Goal: Task Accomplishment & Management: Complete application form

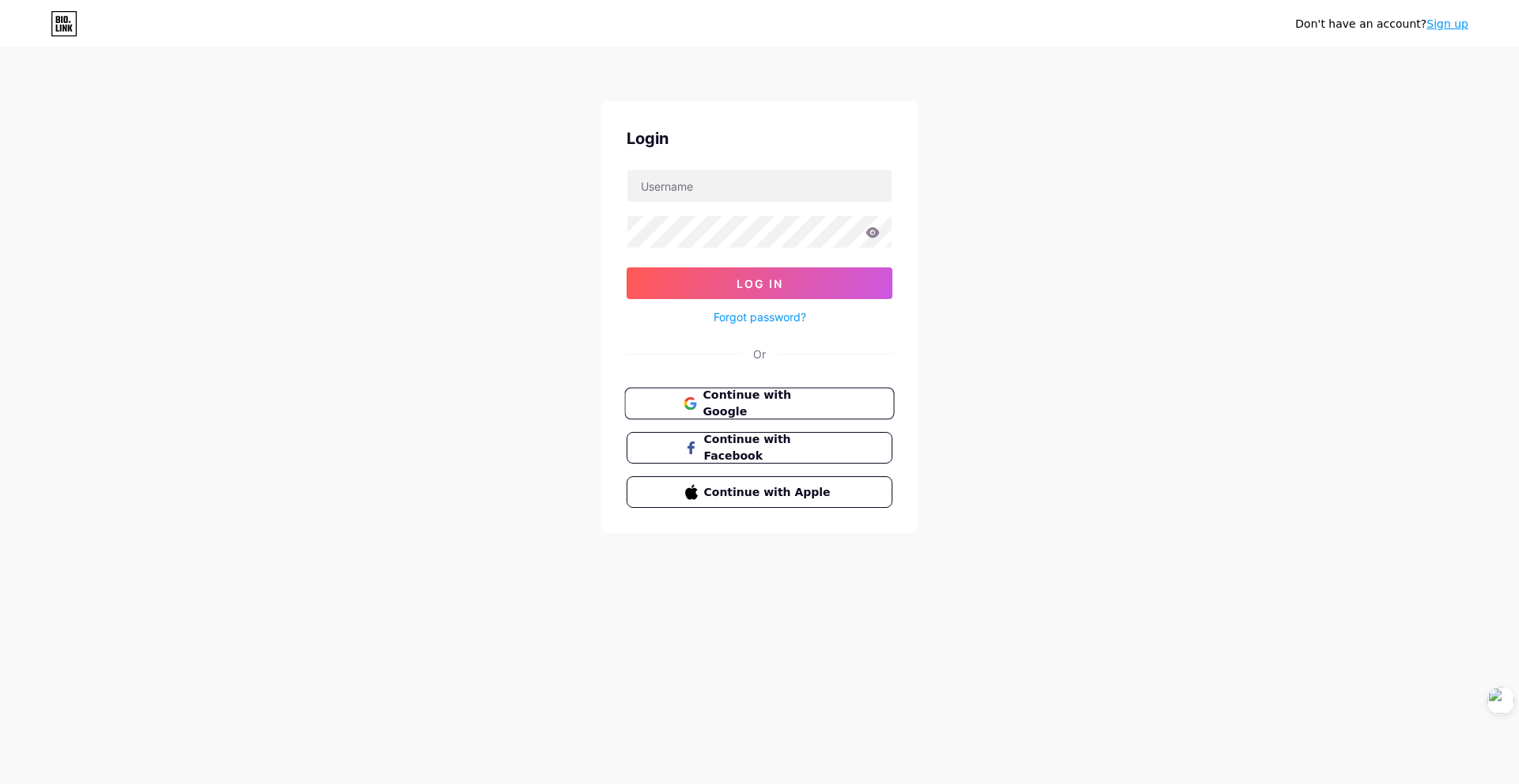
click at [783, 398] on span "Continue with Google" at bounding box center [768, 404] width 132 height 34
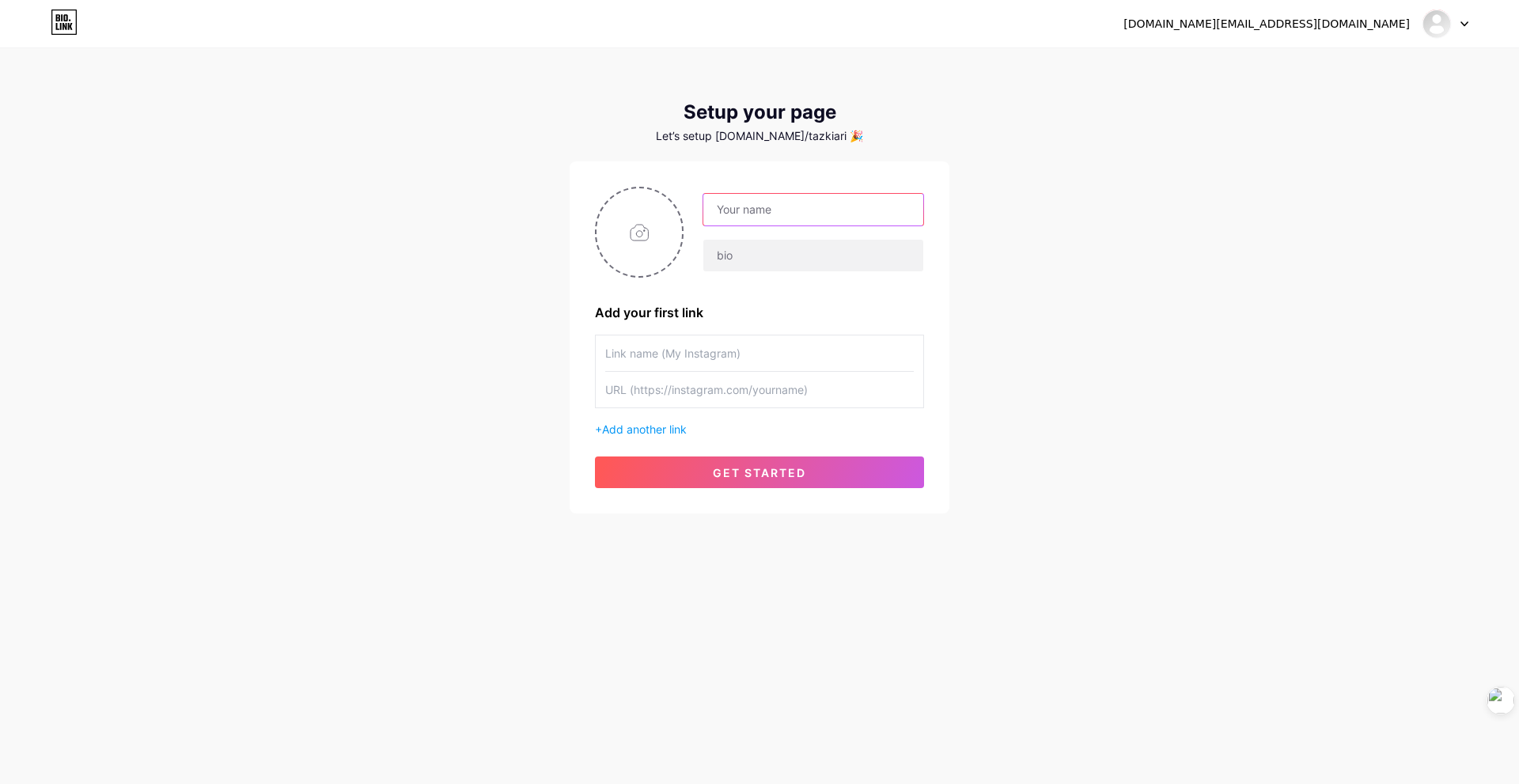
click at [745, 210] on input "text" at bounding box center [813, 209] width 220 height 32
type input "kia"
click at [731, 255] on input "text" at bounding box center [813, 255] width 220 height 32
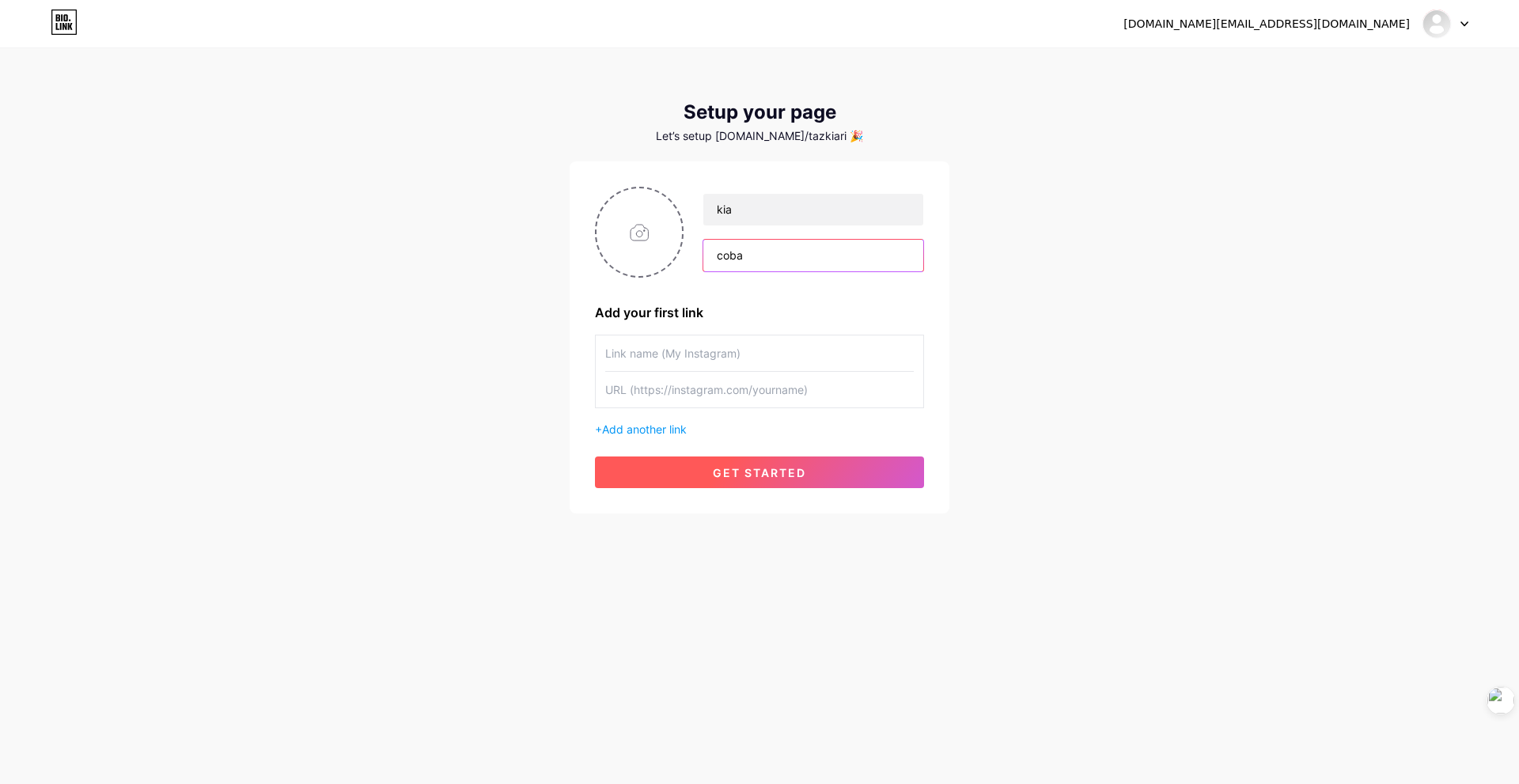
type input "coba"
click at [767, 462] on button "get started" at bounding box center [759, 472] width 329 height 32
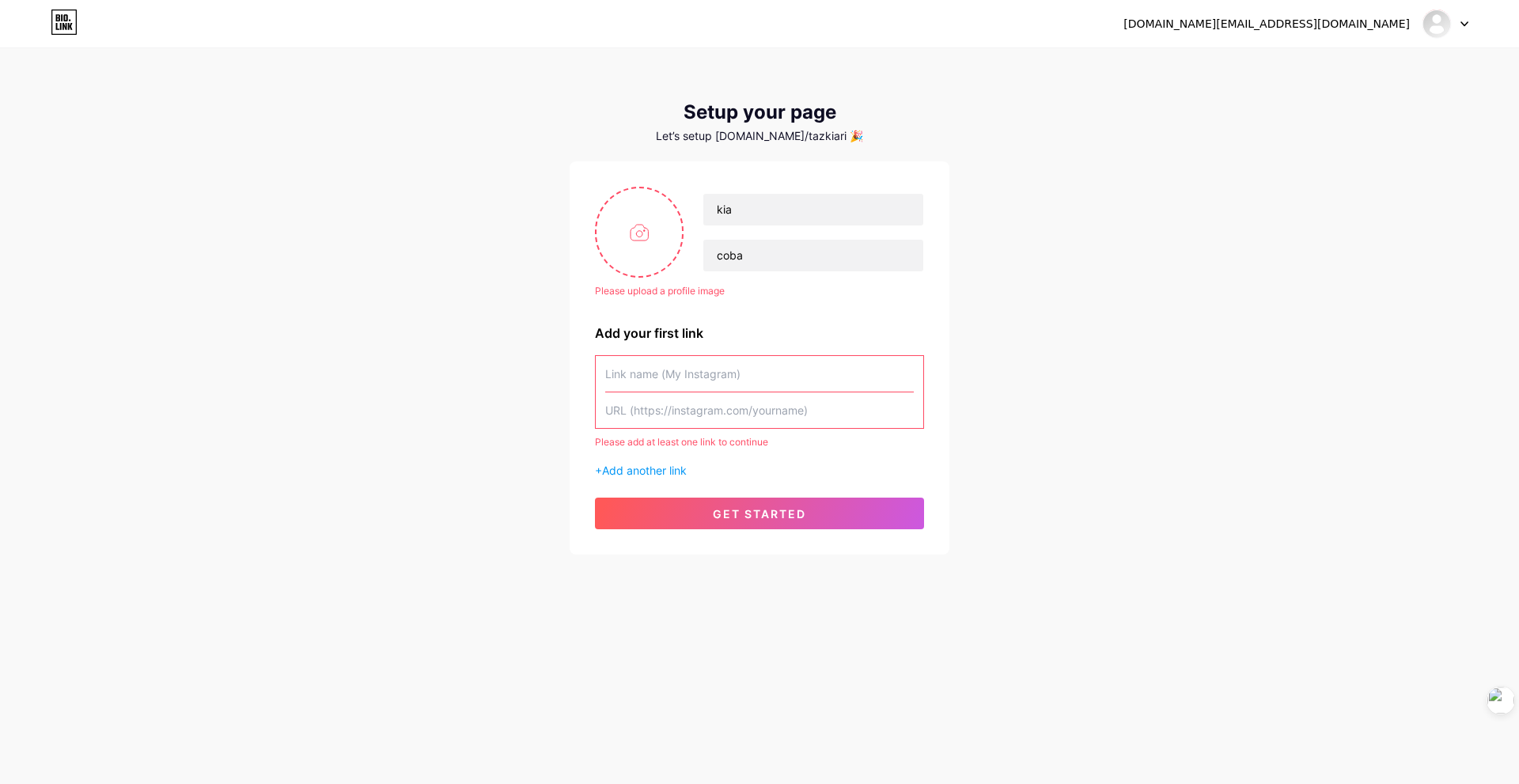
click at [721, 378] on input "text" at bounding box center [760, 373] width 309 height 36
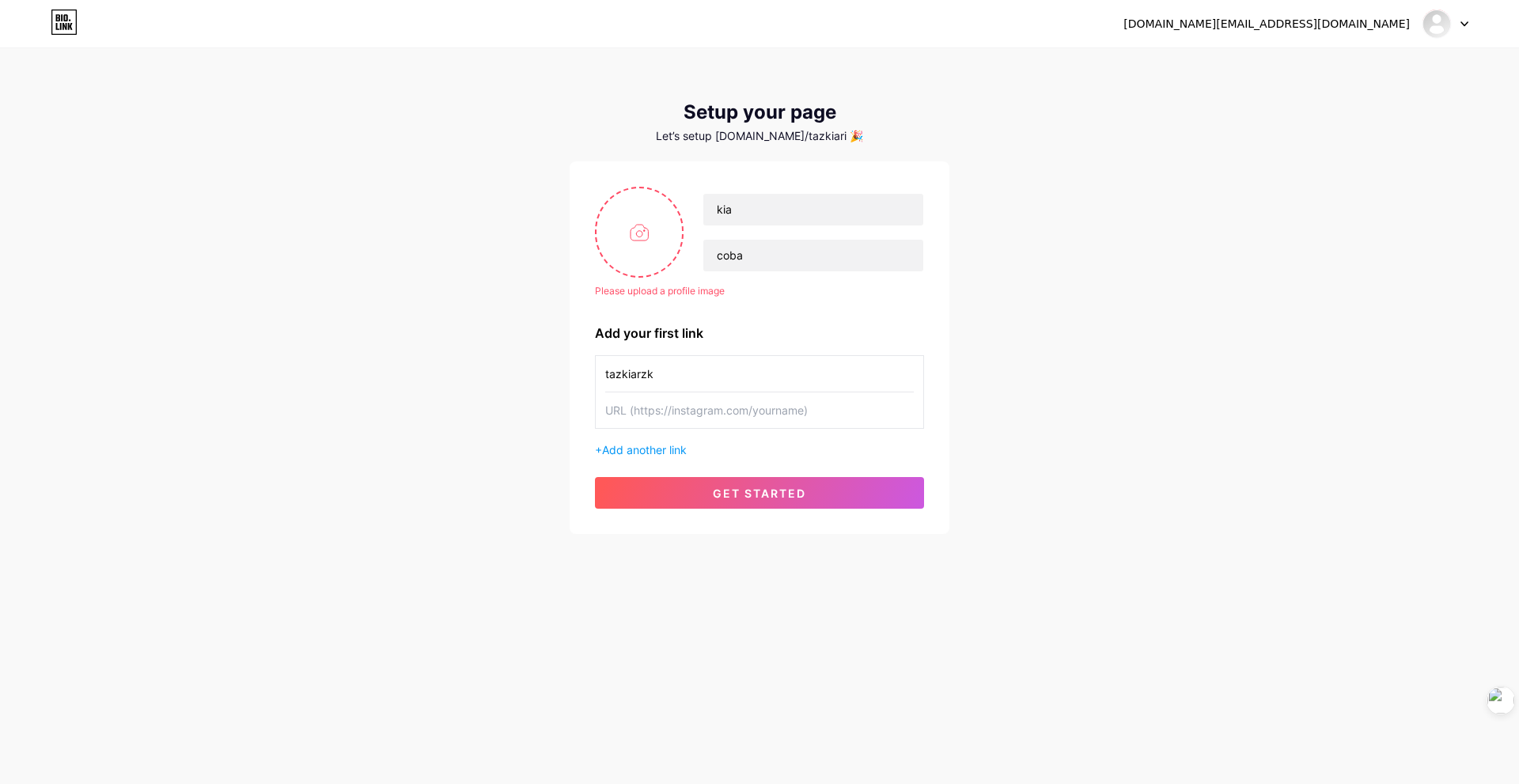
click at [631, 374] on input "tazkiarzk" at bounding box center [760, 373] width 309 height 36
type input "tazkiarzk"
click at [749, 496] on span "get started" at bounding box center [759, 493] width 93 height 14
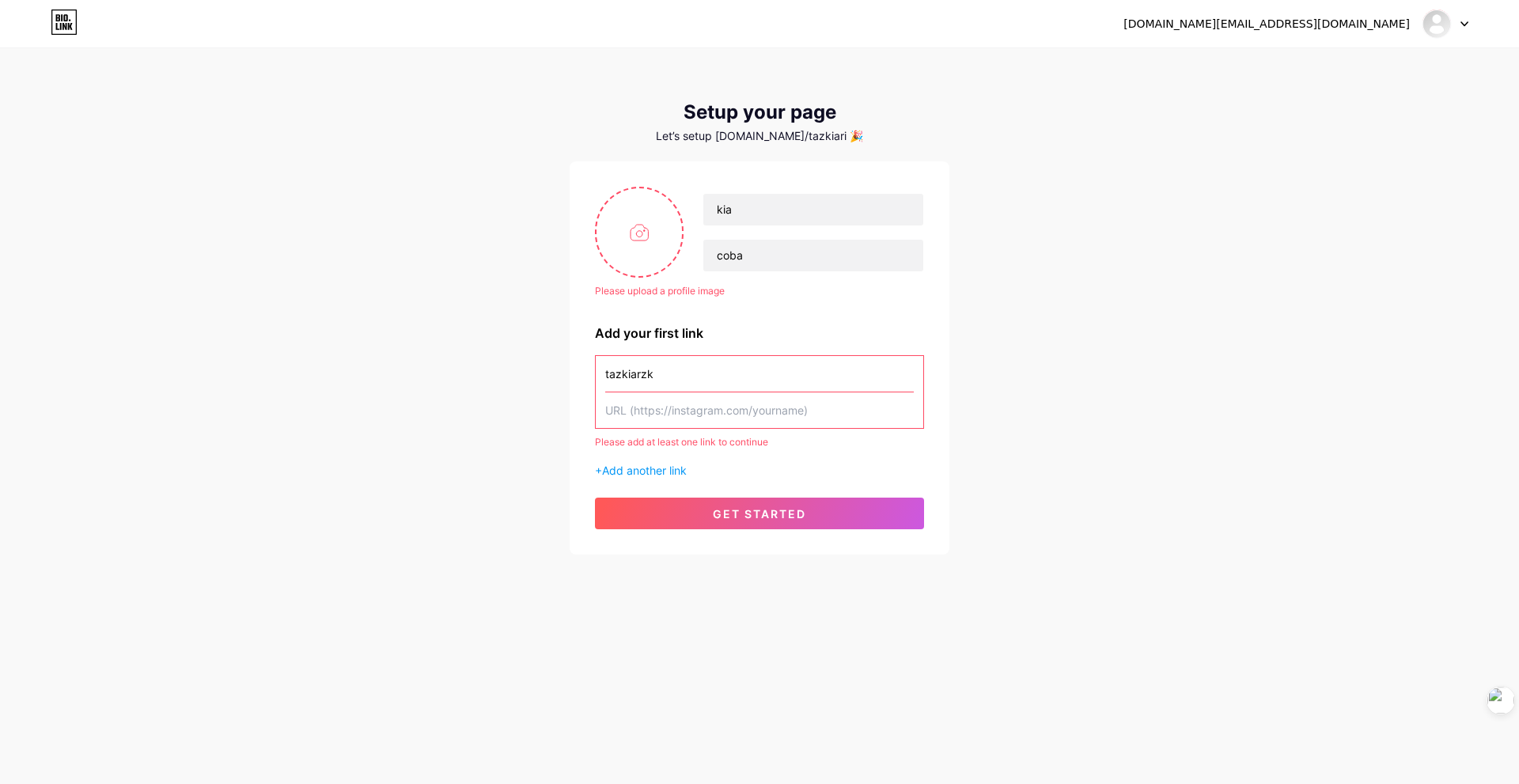
click at [725, 376] on input "tazkiarzk" at bounding box center [760, 373] width 309 height 36
click at [836, 411] on input "text" at bounding box center [760, 410] width 309 height 36
drag, startPoint x: 727, startPoint y: 418, endPoint x: 770, endPoint y: 421, distance: 43.1
click at [768, 421] on input "text" at bounding box center [760, 410] width 309 height 36
paste input "[URL][DOMAIN_NAME]"
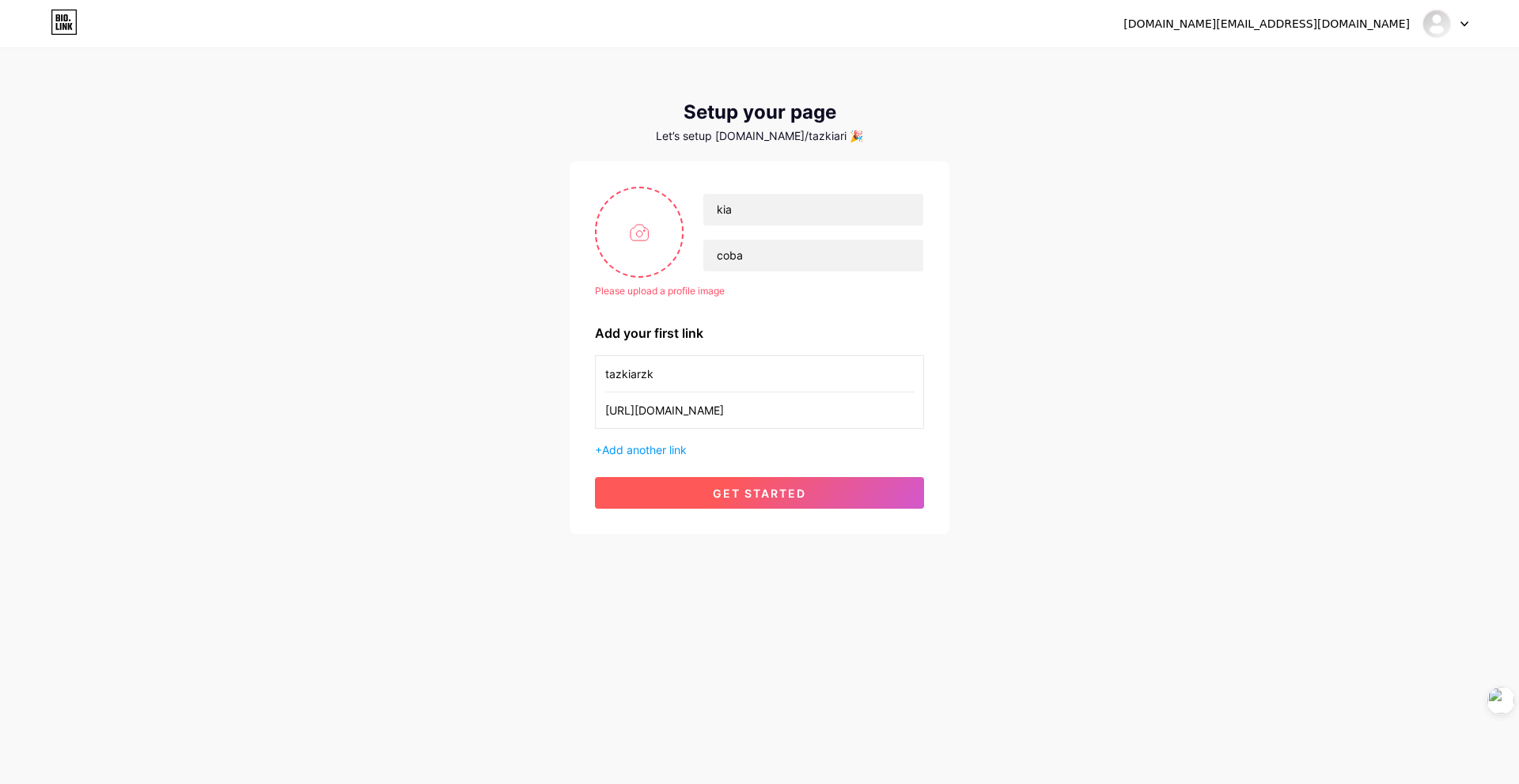
type input "[URL][DOMAIN_NAME]"
click at [764, 486] on button "get started" at bounding box center [759, 492] width 329 height 32
click at [648, 241] on input "file" at bounding box center [639, 232] width 86 height 88
type input "C:\fakepath\foto.jpg"
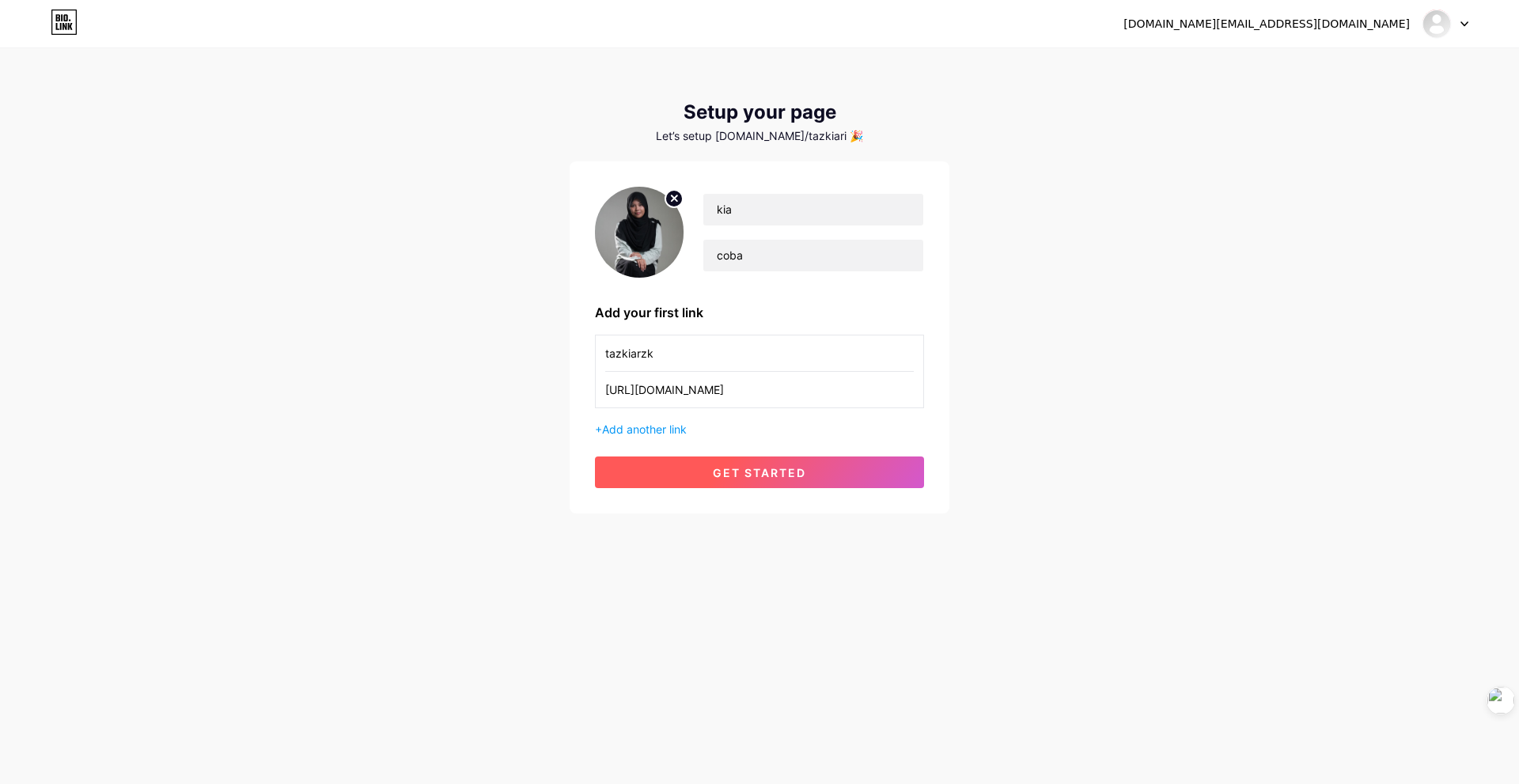
click at [748, 481] on button "get started" at bounding box center [759, 472] width 329 height 32
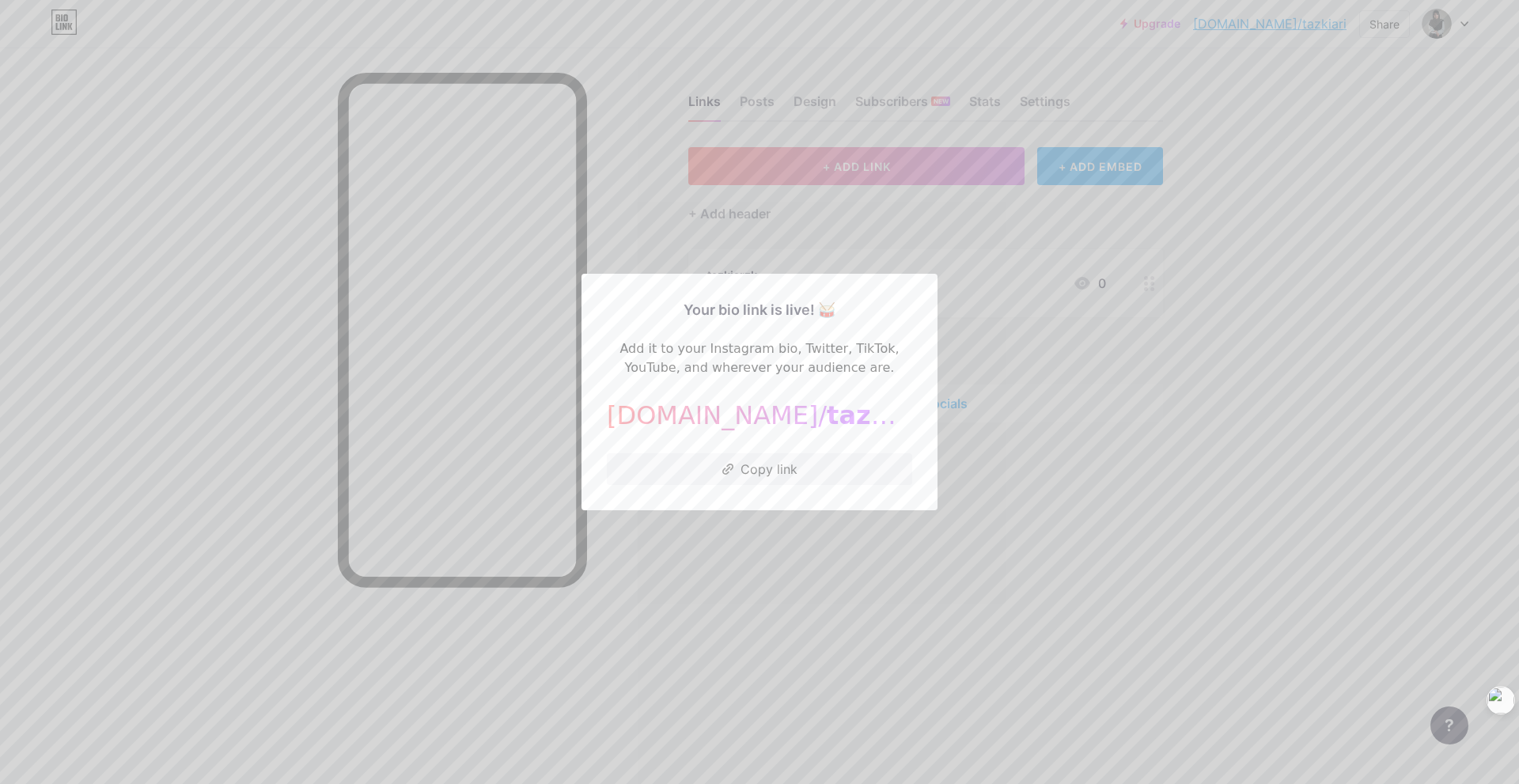
click at [1112, 394] on div at bounding box center [759, 392] width 1519 height 784
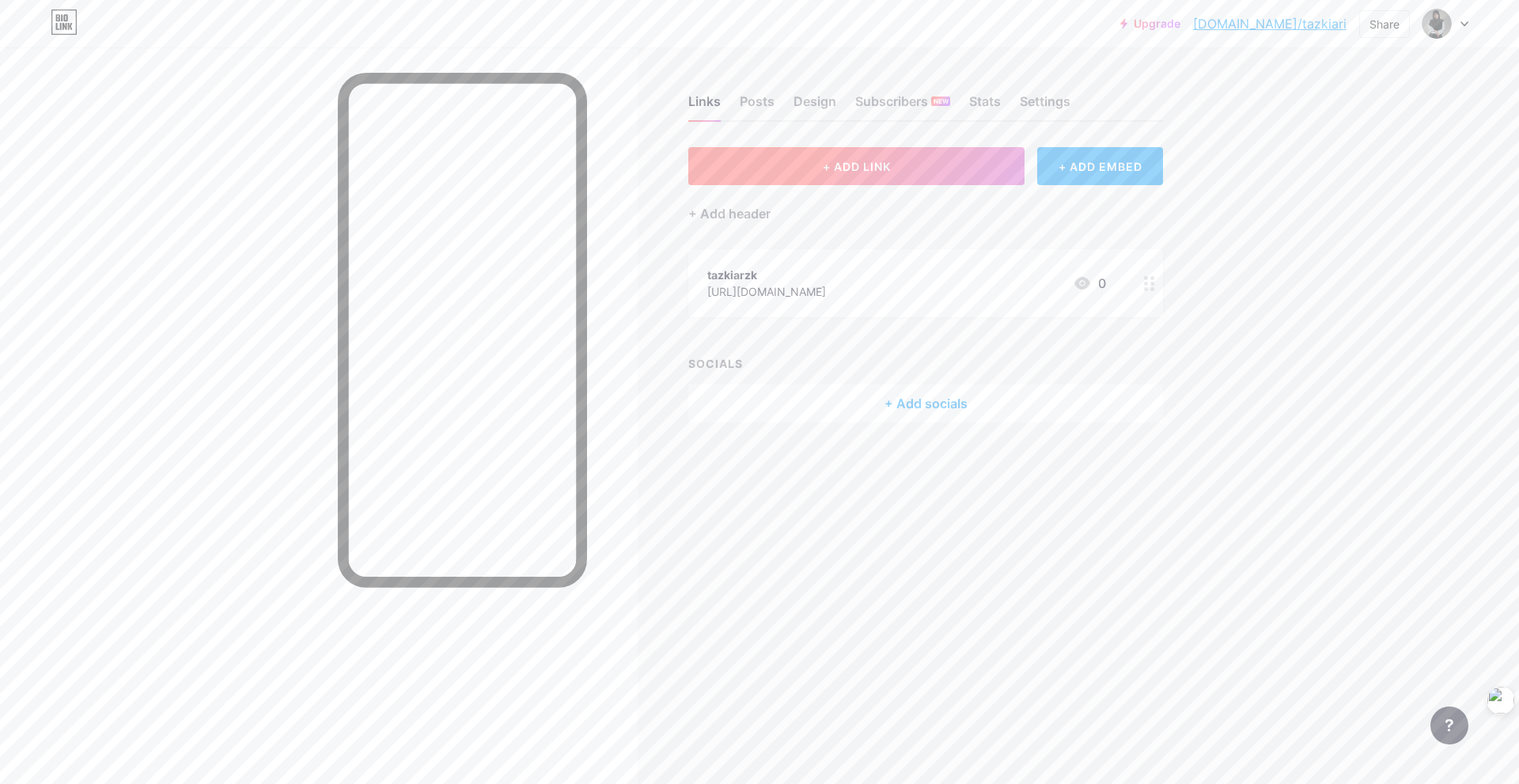
click at [855, 176] on button "+ ADD LINK" at bounding box center [856, 166] width 336 height 38
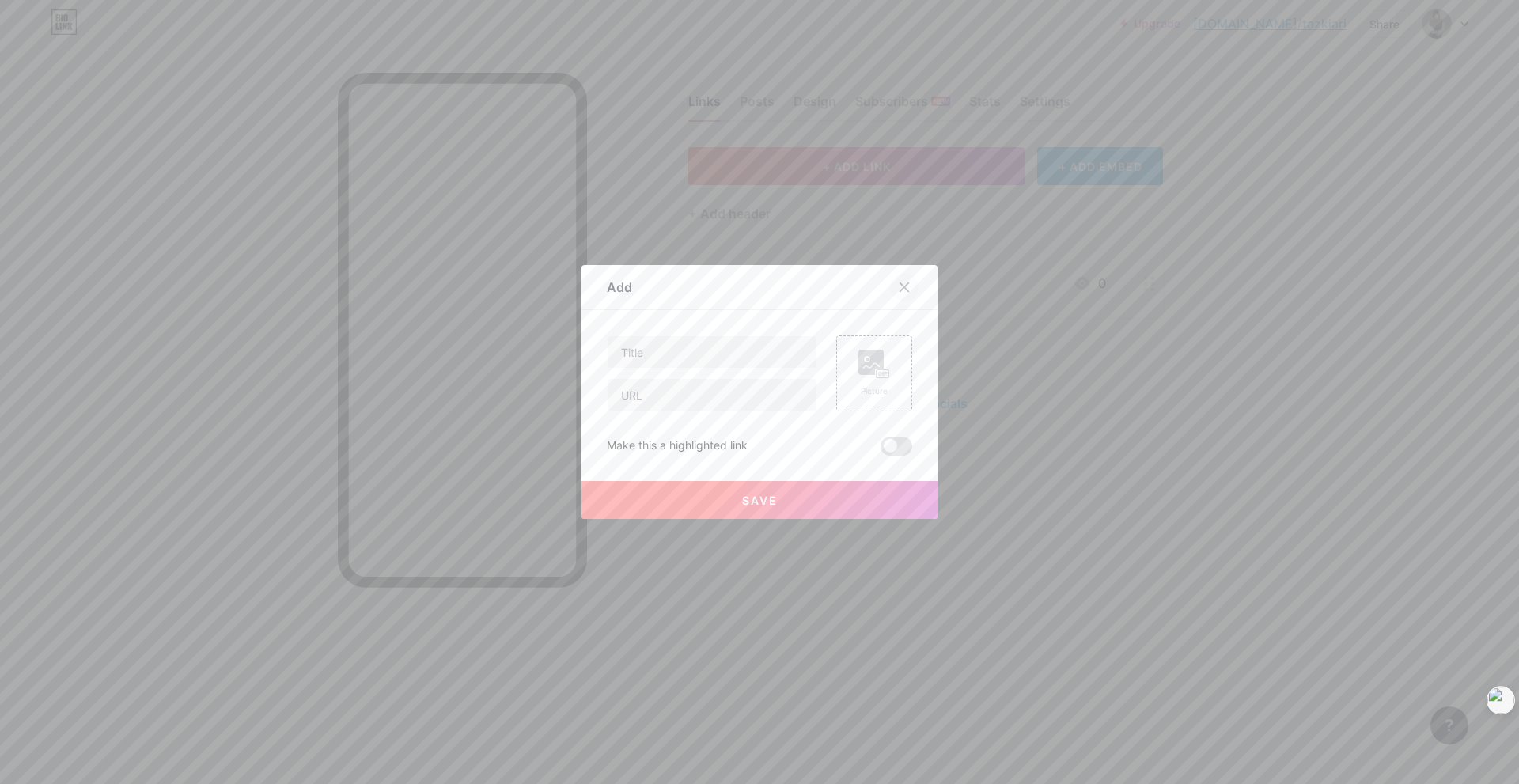
click at [898, 289] on icon at bounding box center [905, 287] width 13 height 13
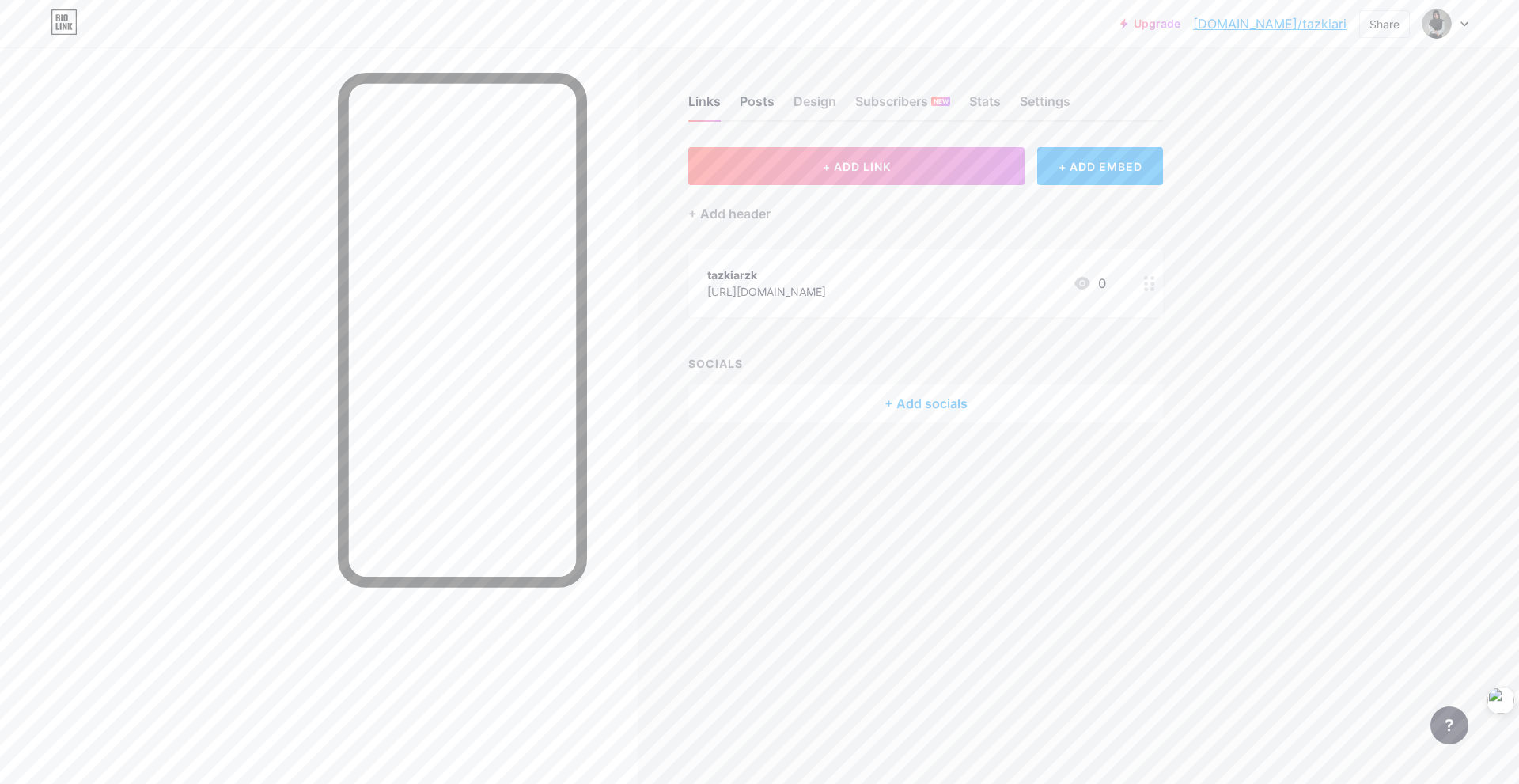
click at [762, 99] on div "Posts" at bounding box center [757, 106] width 35 height 28
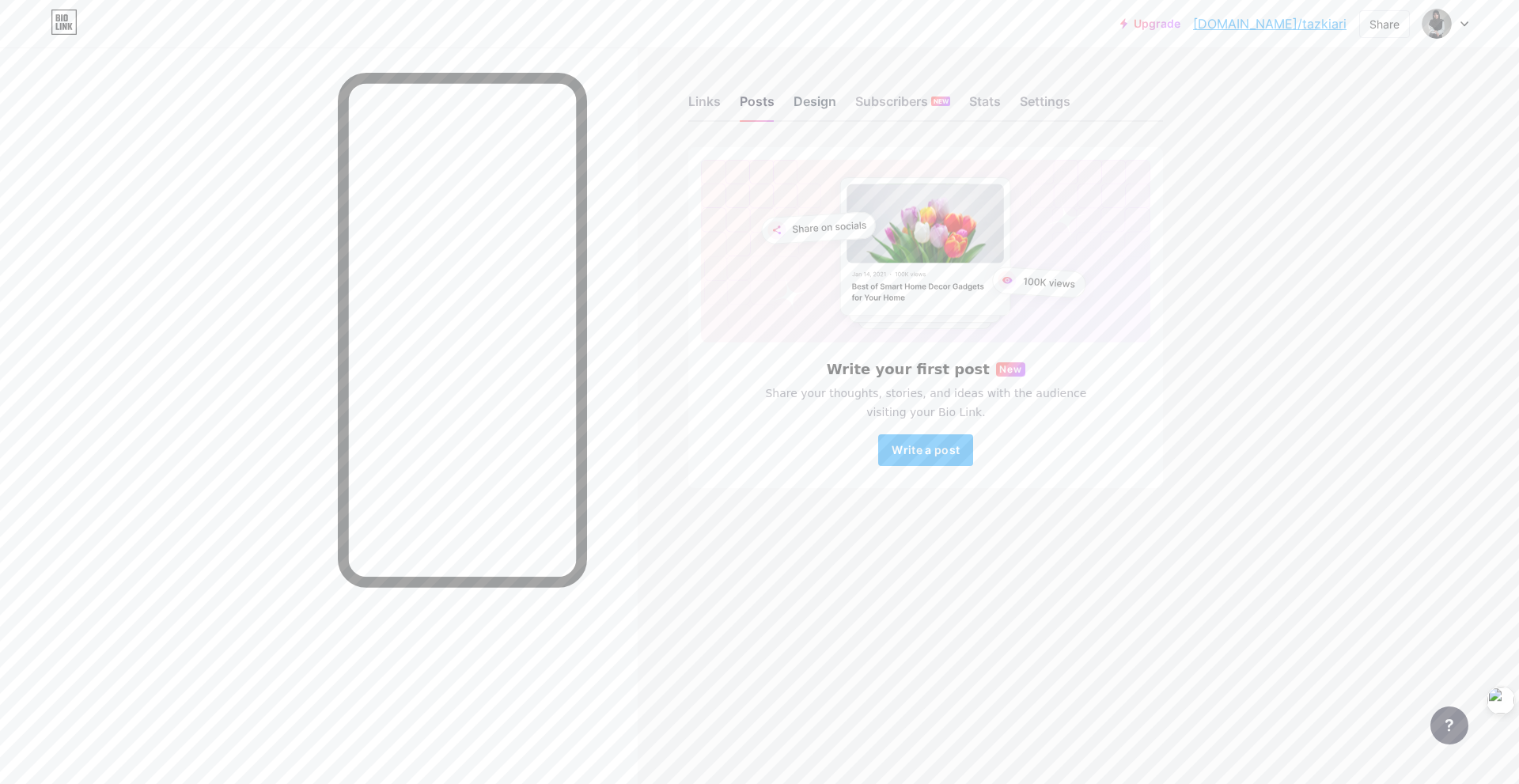
click at [812, 103] on div "Design" at bounding box center [815, 106] width 43 height 28
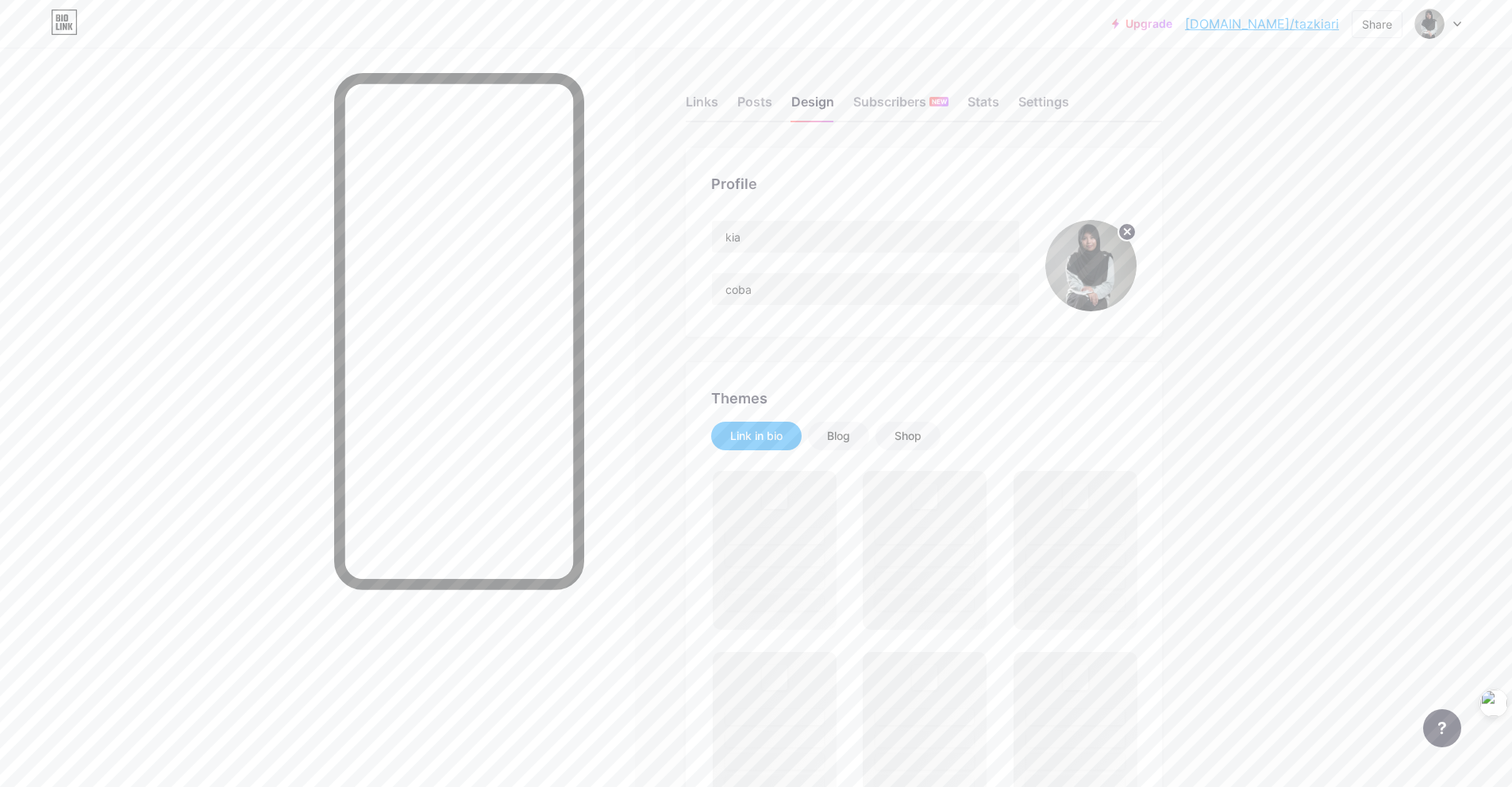
scroll to position [159, 0]
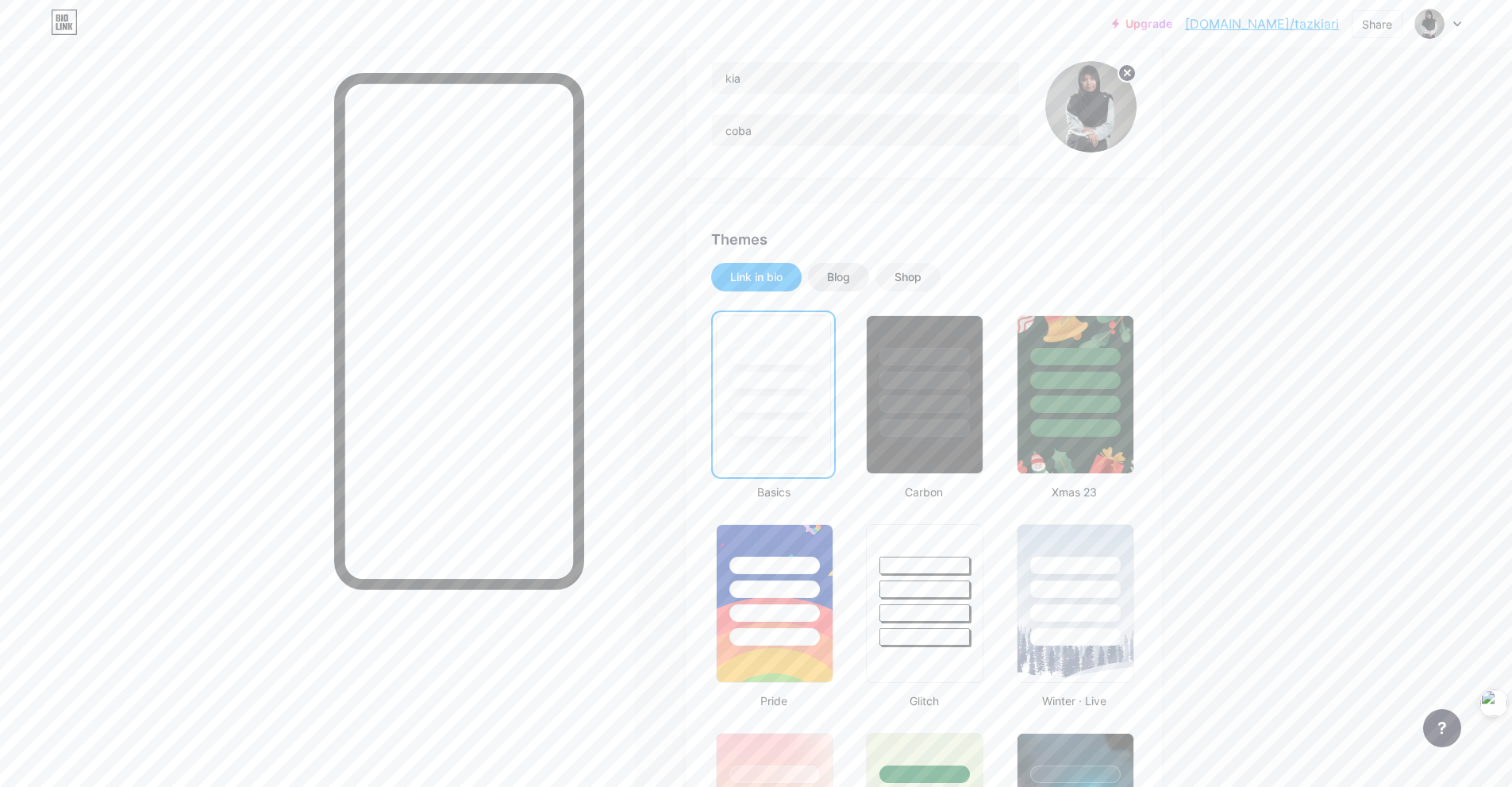
click at [857, 277] on div "Blog" at bounding box center [838, 277] width 61 height 28
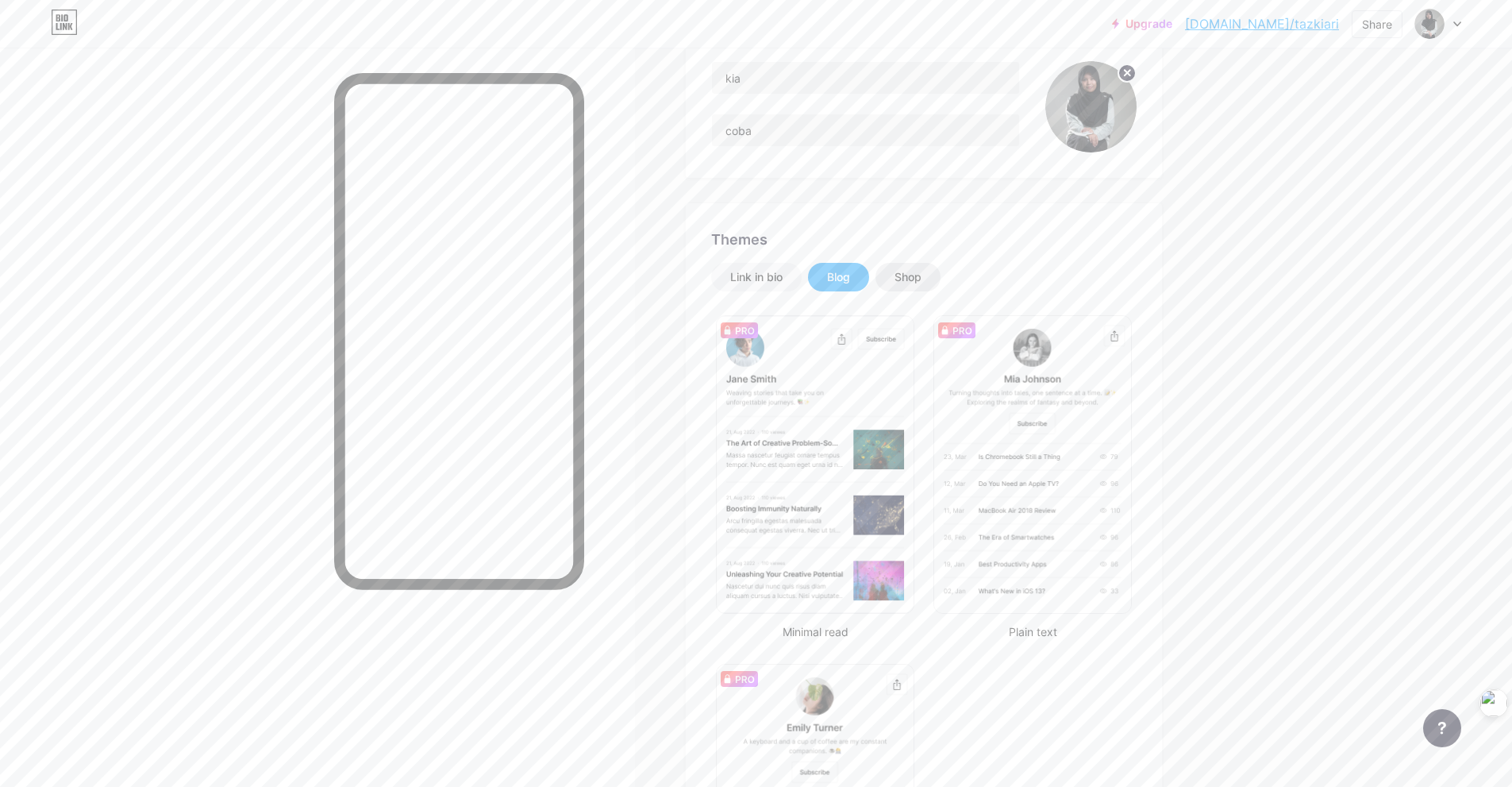
click at [934, 277] on div "Shop" at bounding box center [908, 277] width 65 height 28
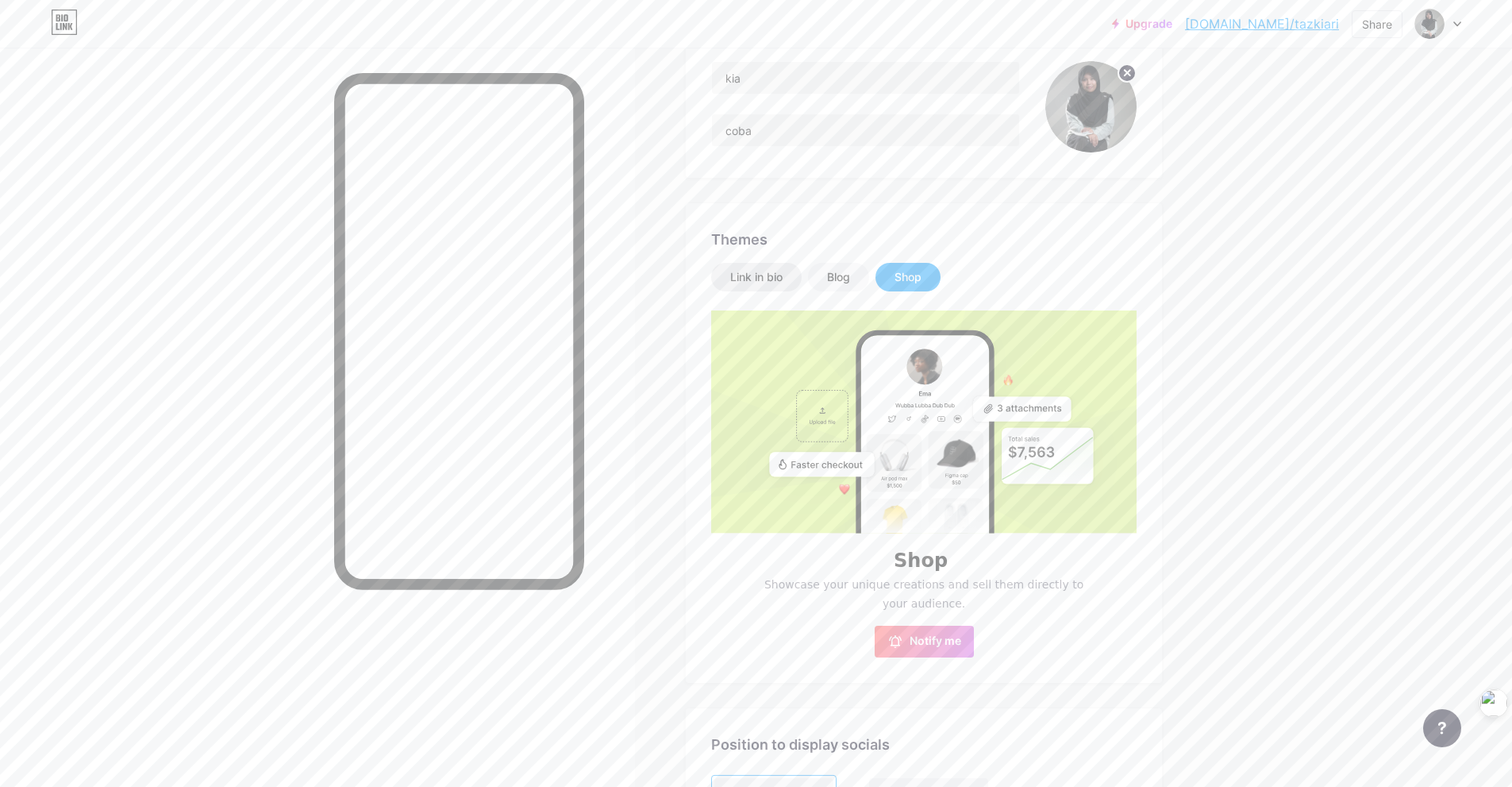
click at [783, 279] on div "Link in bio" at bounding box center [756, 277] width 53 height 16
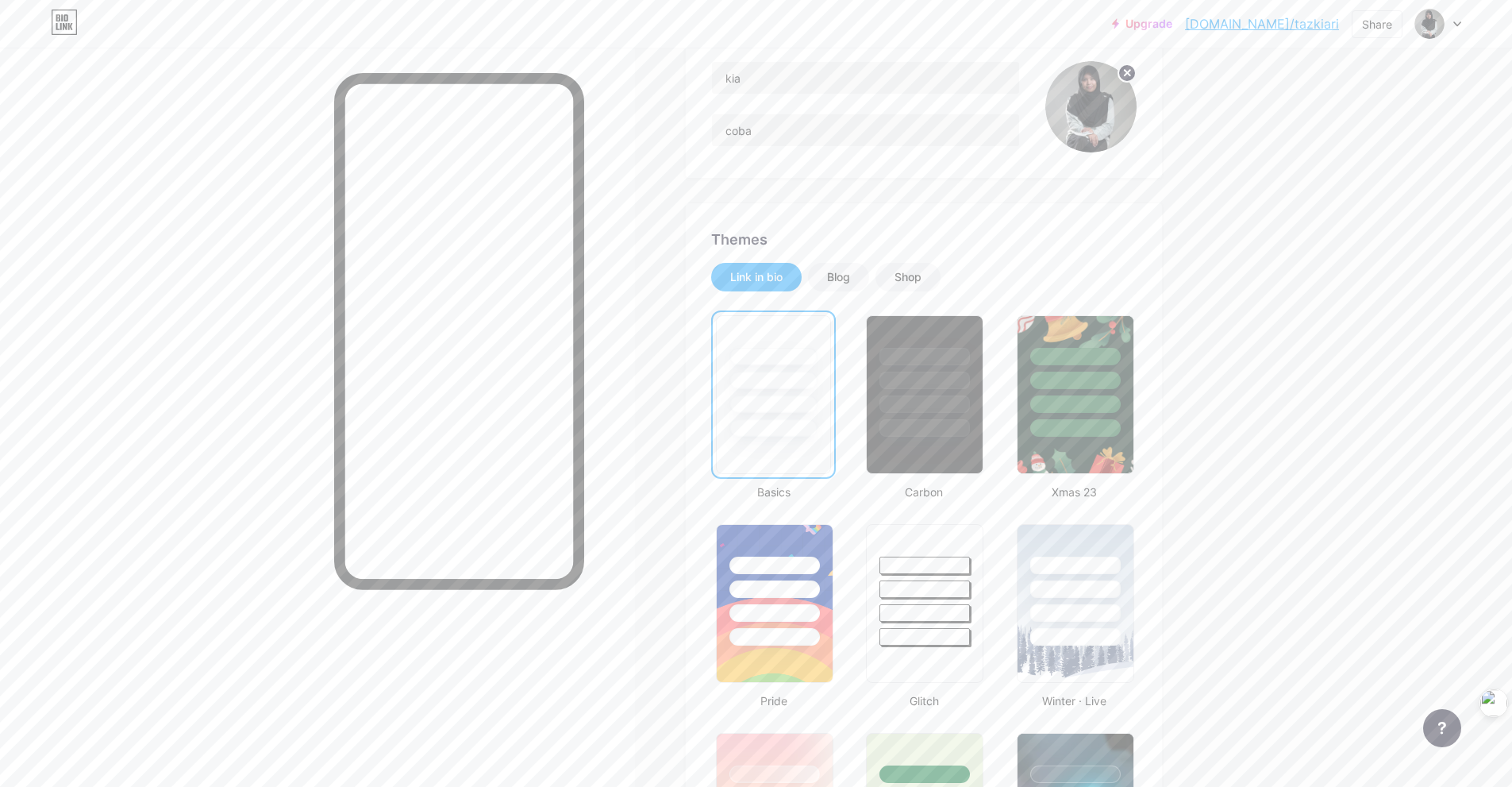
scroll to position [0, 0]
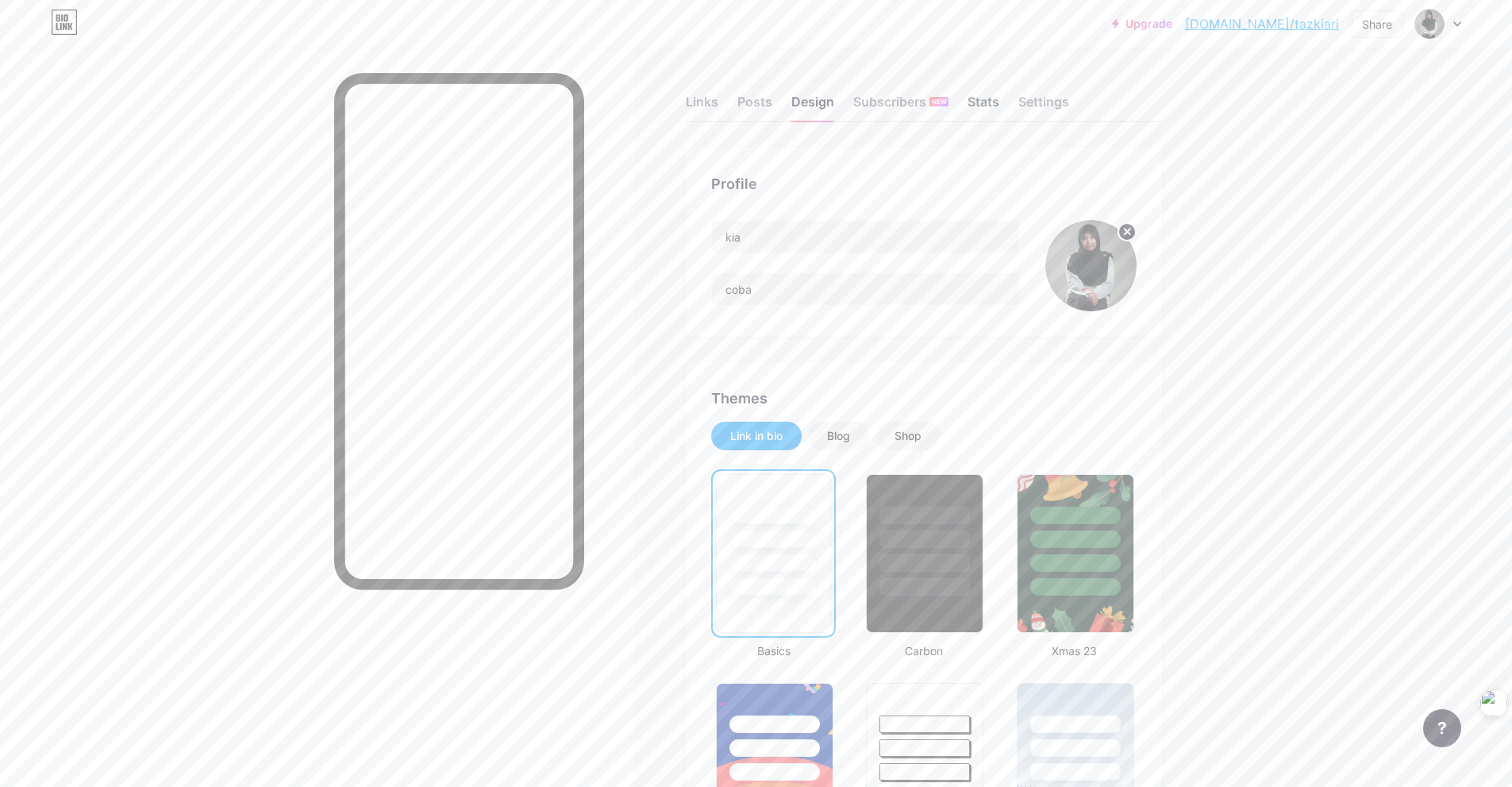
click at [999, 104] on div "Stats" at bounding box center [983, 106] width 32 height 28
